Goal: Task Accomplishment & Management: Use online tool/utility

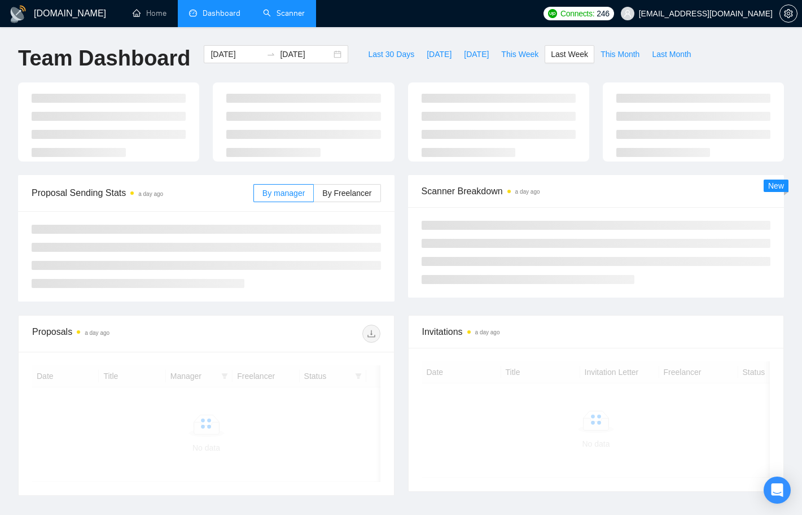
click at [288, 14] on link "Scanner" at bounding box center [284, 13] width 42 height 10
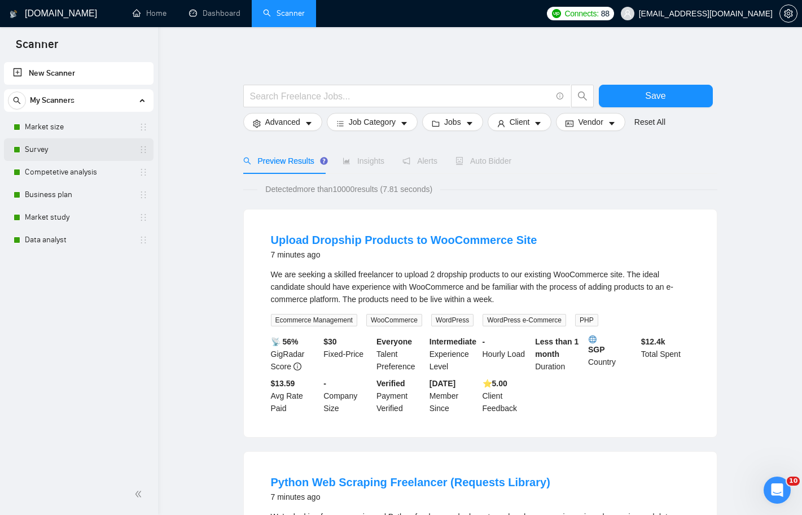
click at [57, 153] on link "Survey" at bounding box center [78, 149] width 107 height 23
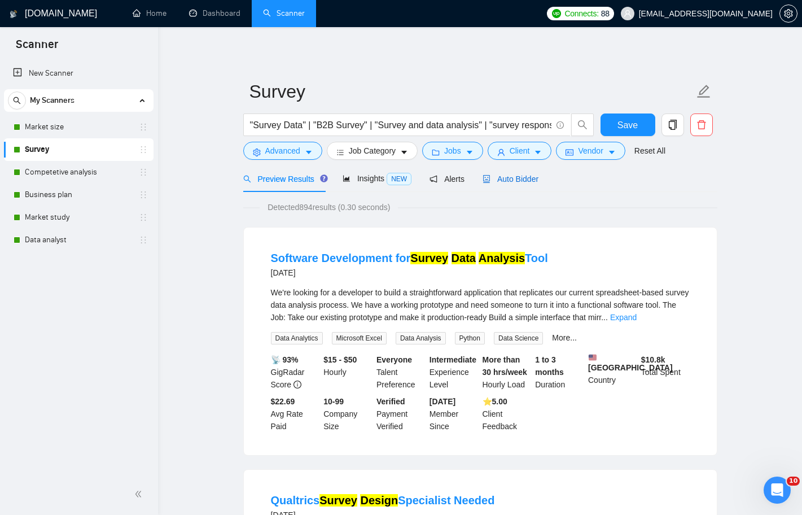
click at [514, 178] on span "Auto Bidder" at bounding box center [511, 178] width 56 height 9
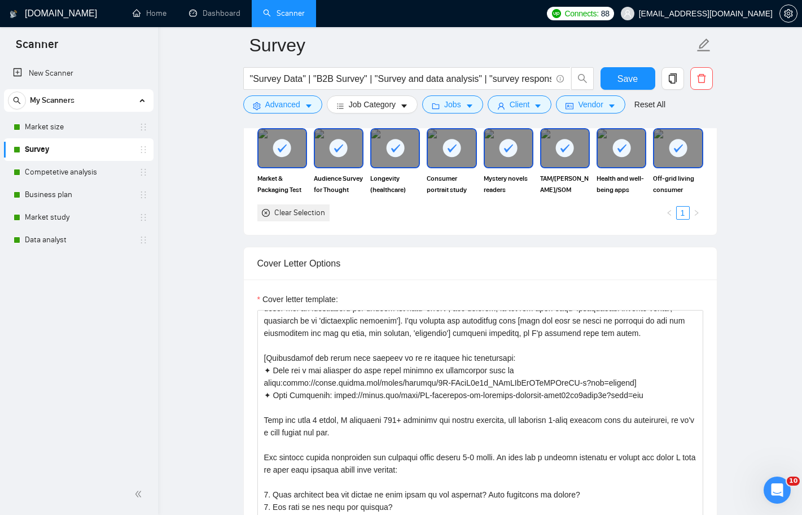
scroll to position [36, 0]
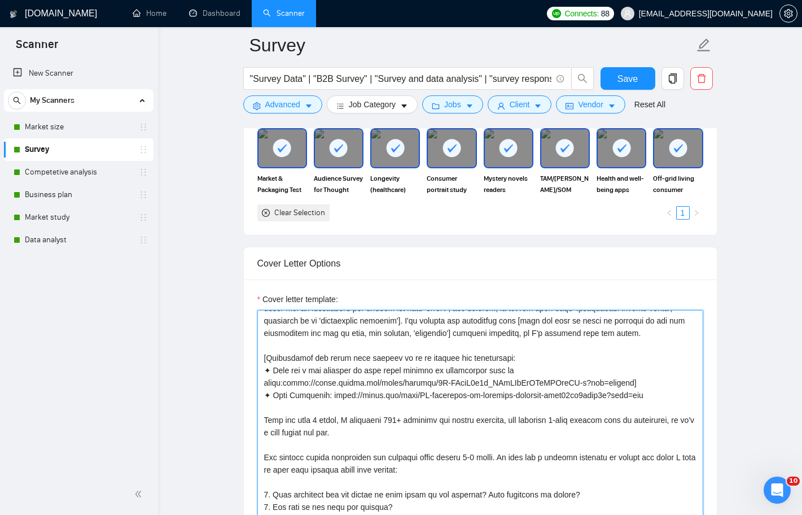
click at [463, 385] on textarea "Cover letter template:" at bounding box center [480, 437] width 446 height 254
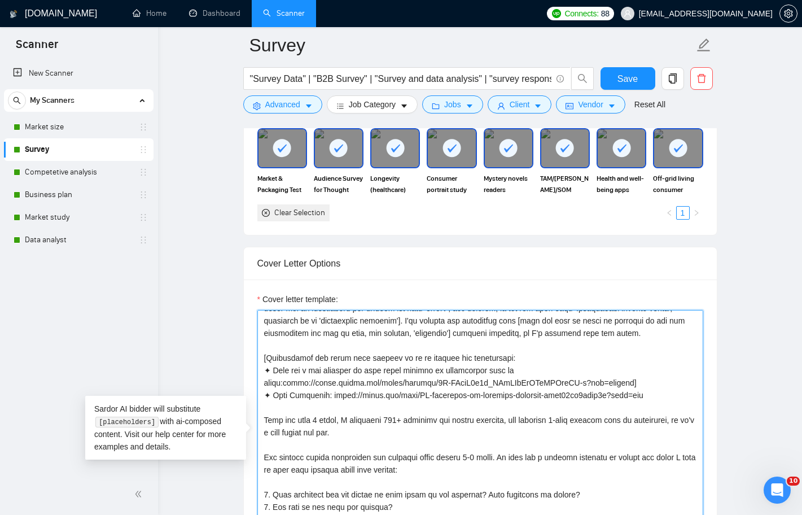
drag, startPoint x: 474, startPoint y: 381, endPoint x: 511, endPoint y: 375, distance: 37.7
click at [511, 375] on textarea "Cover letter template:" at bounding box center [480, 437] width 446 height 254
drag, startPoint x: 436, startPoint y: 382, endPoint x: 534, endPoint y: 370, distance: 98.4
click at [534, 370] on textarea "Cover letter template:" at bounding box center [480, 437] width 446 height 254
